Goal: Find specific page/section: Find specific page/section

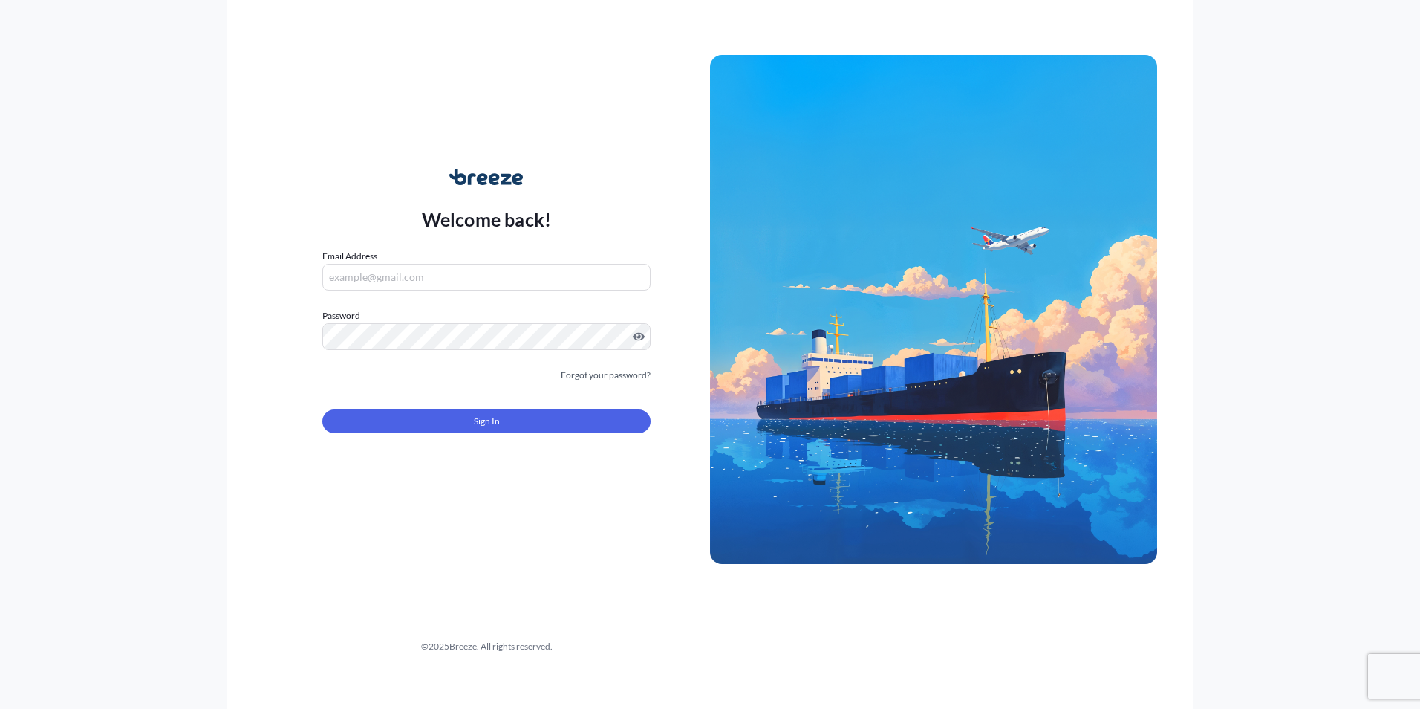
type input "[PERSON_NAME][EMAIL_ADDRESS][DOMAIN_NAME]"
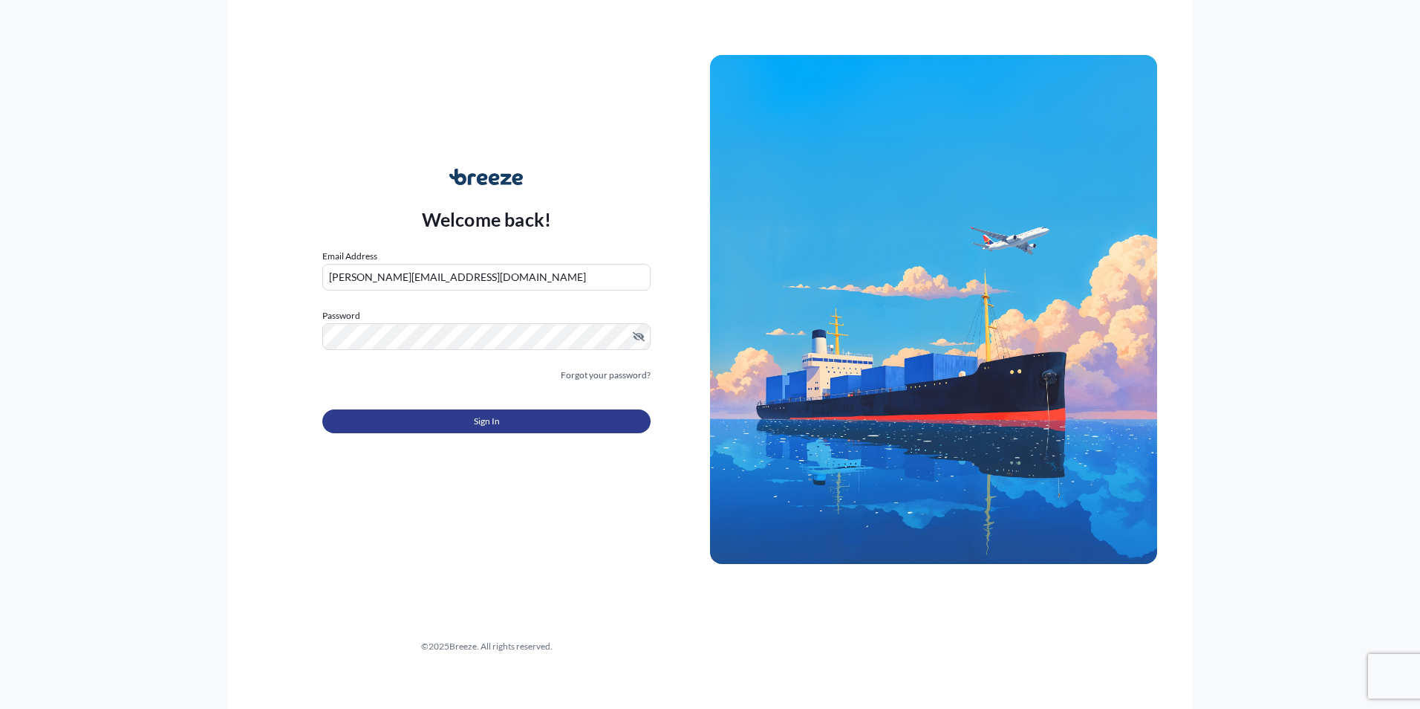
click at [430, 425] on button "Sign In" at bounding box center [486, 421] width 328 height 24
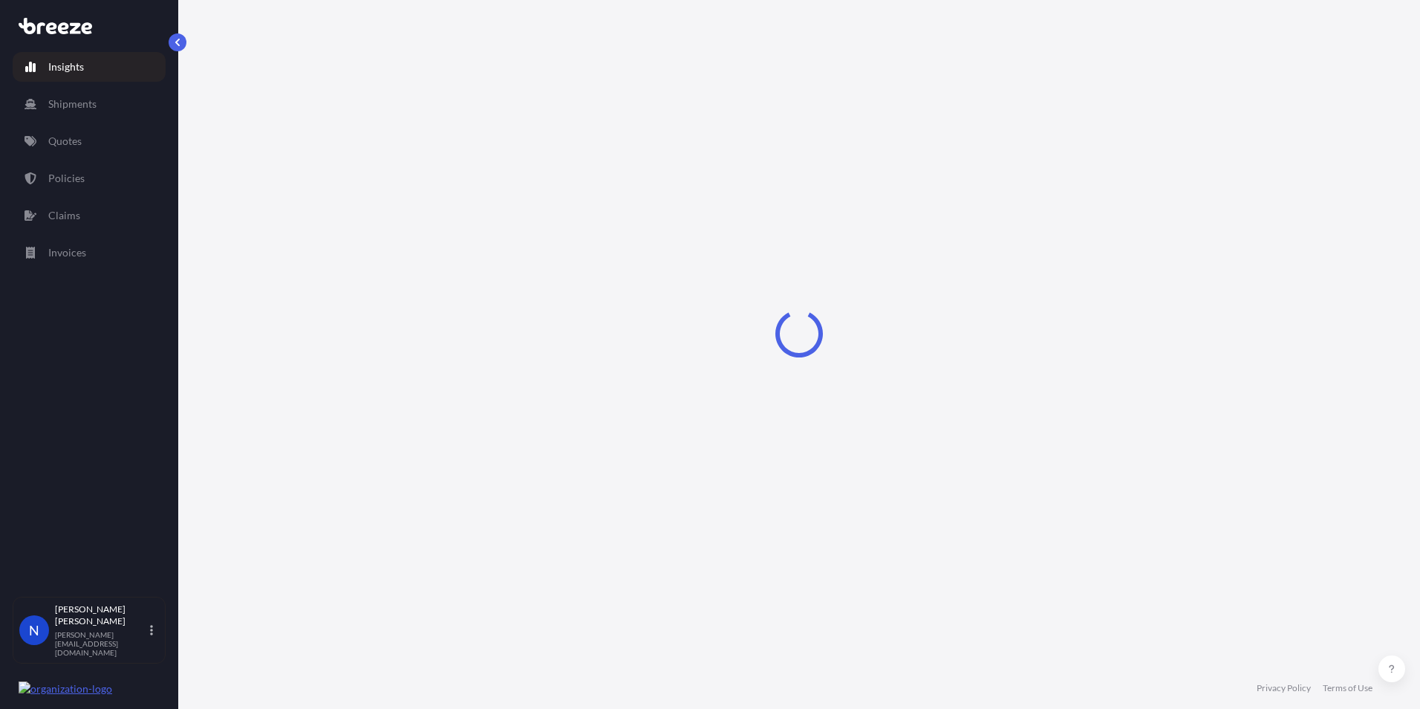
select select "2025"
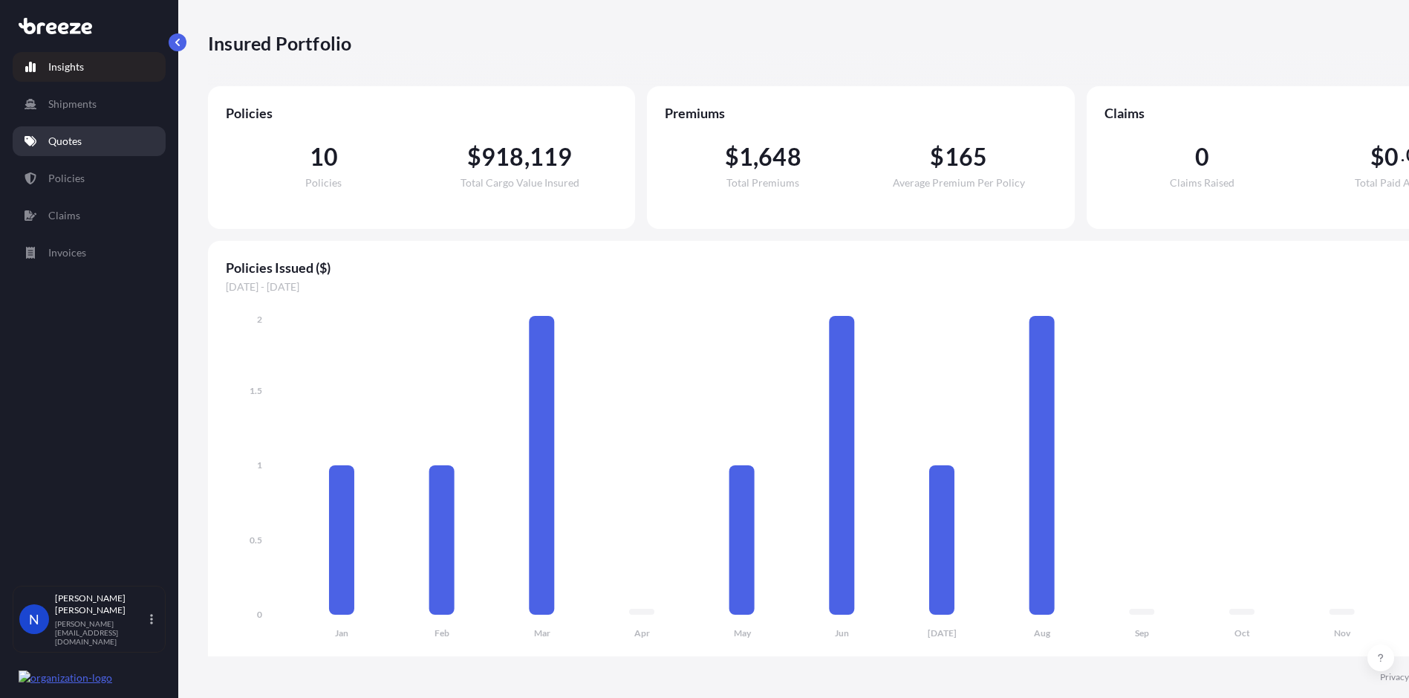
click at [47, 136] on link "Quotes" at bounding box center [89, 141] width 153 height 30
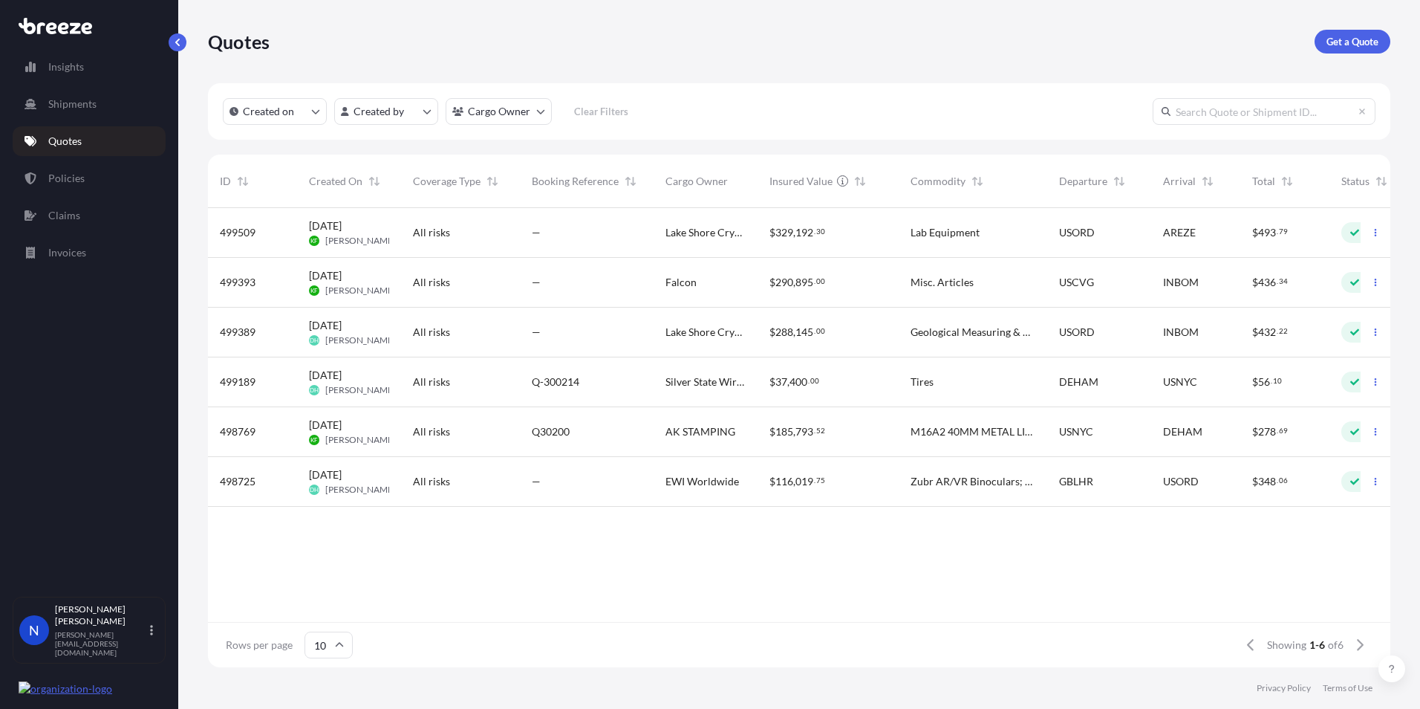
scroll to position [456, 1171]
